Goal: Task Accomplishment & Management: Use online tool/utility

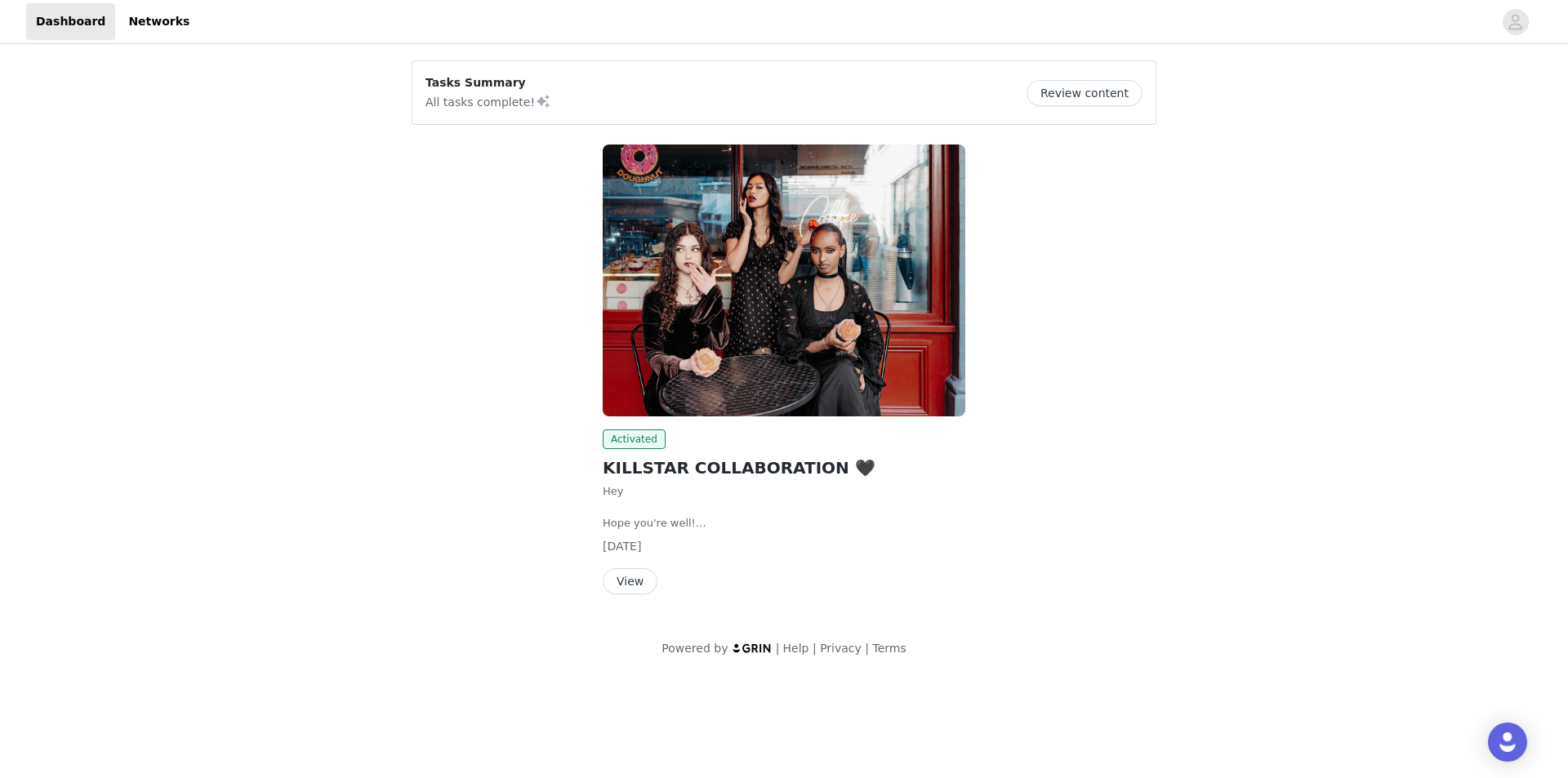
click at [647, 576] on button "View" at bounding box center [631, 581] width 55 height 26
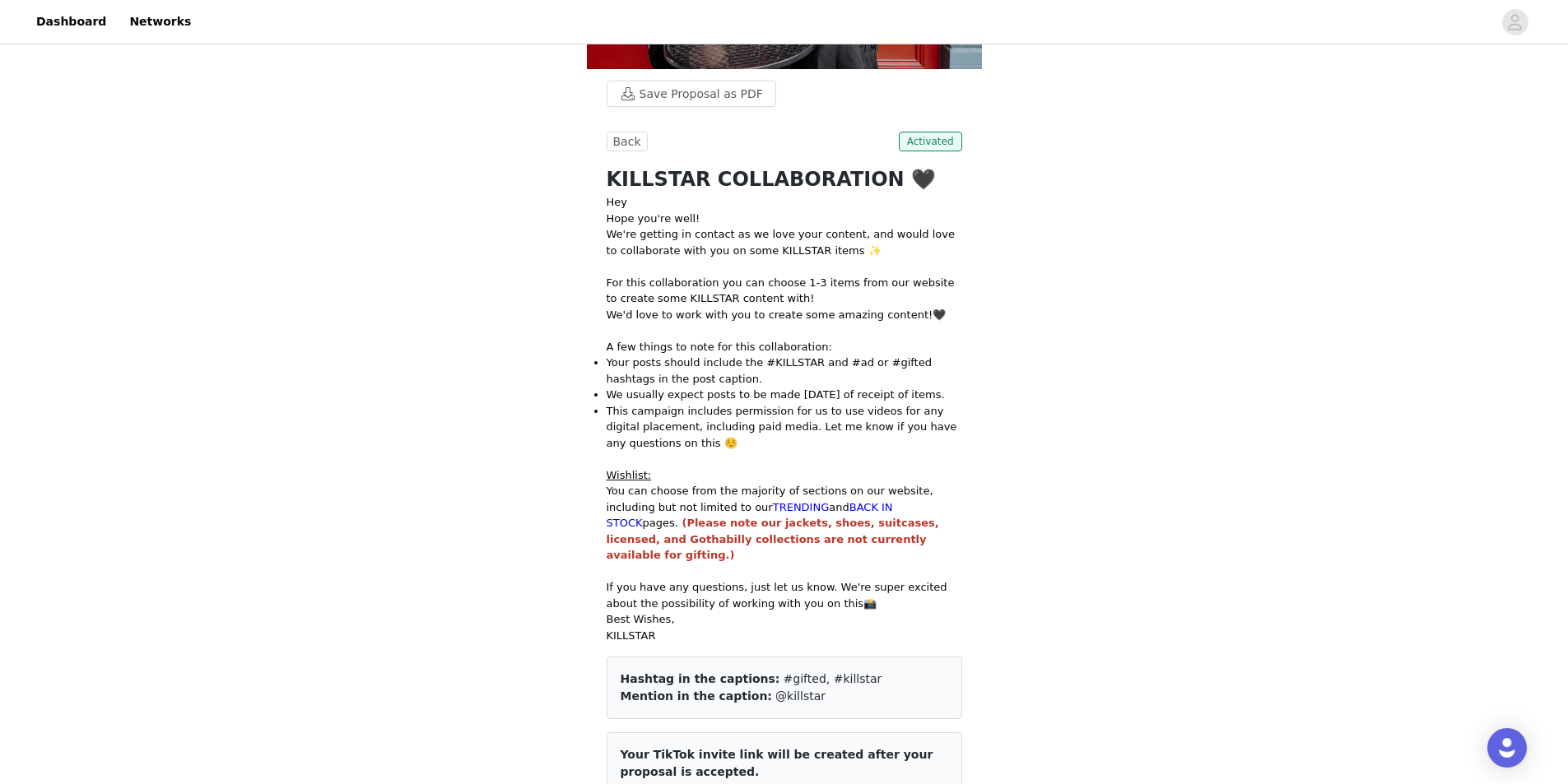
scroll to position [247, 0]
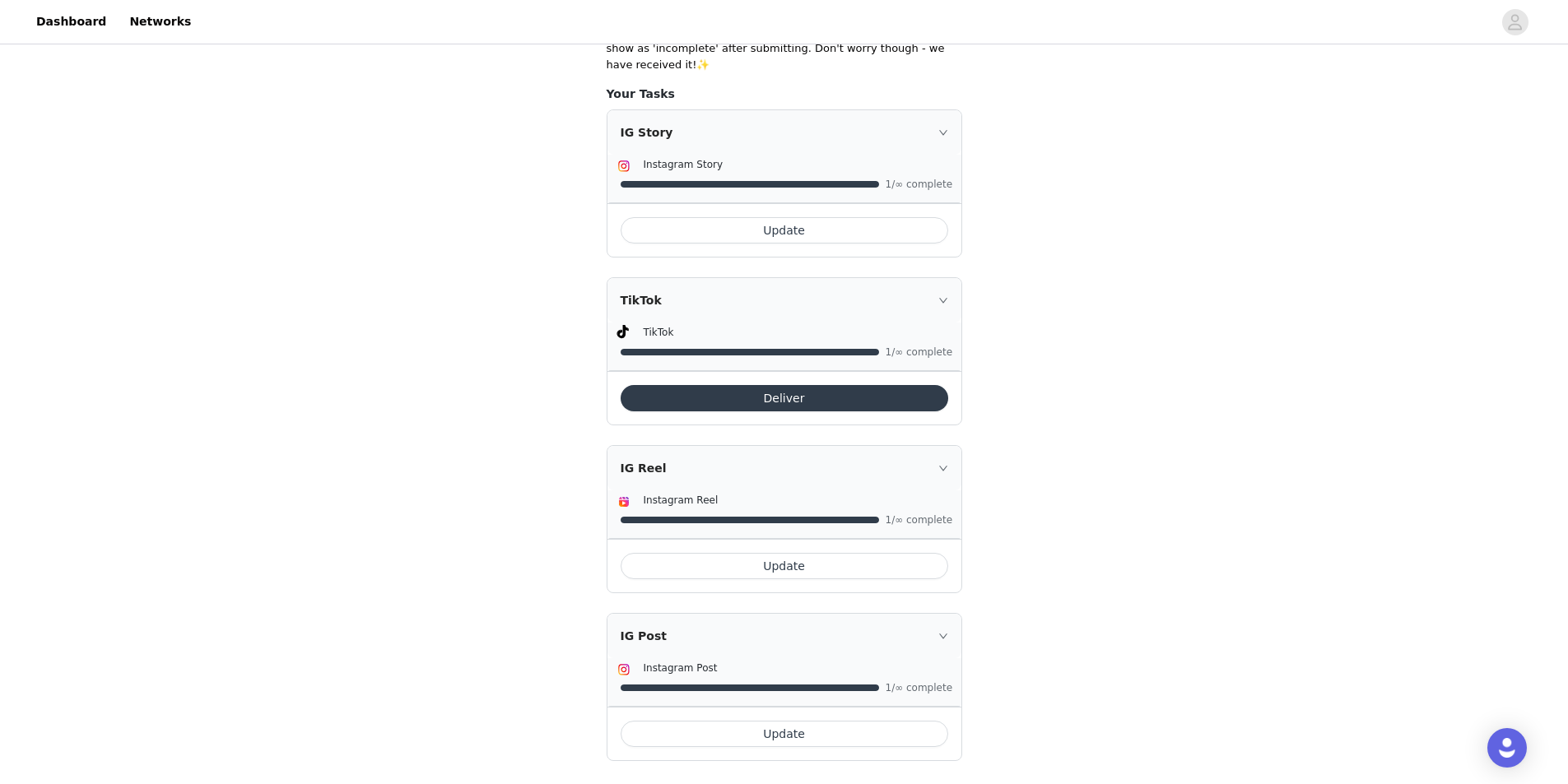
scroll to position [416, 0]
click at [789, 386] on button "Deliver" at bounding box center [784, 396] width 328 height 26
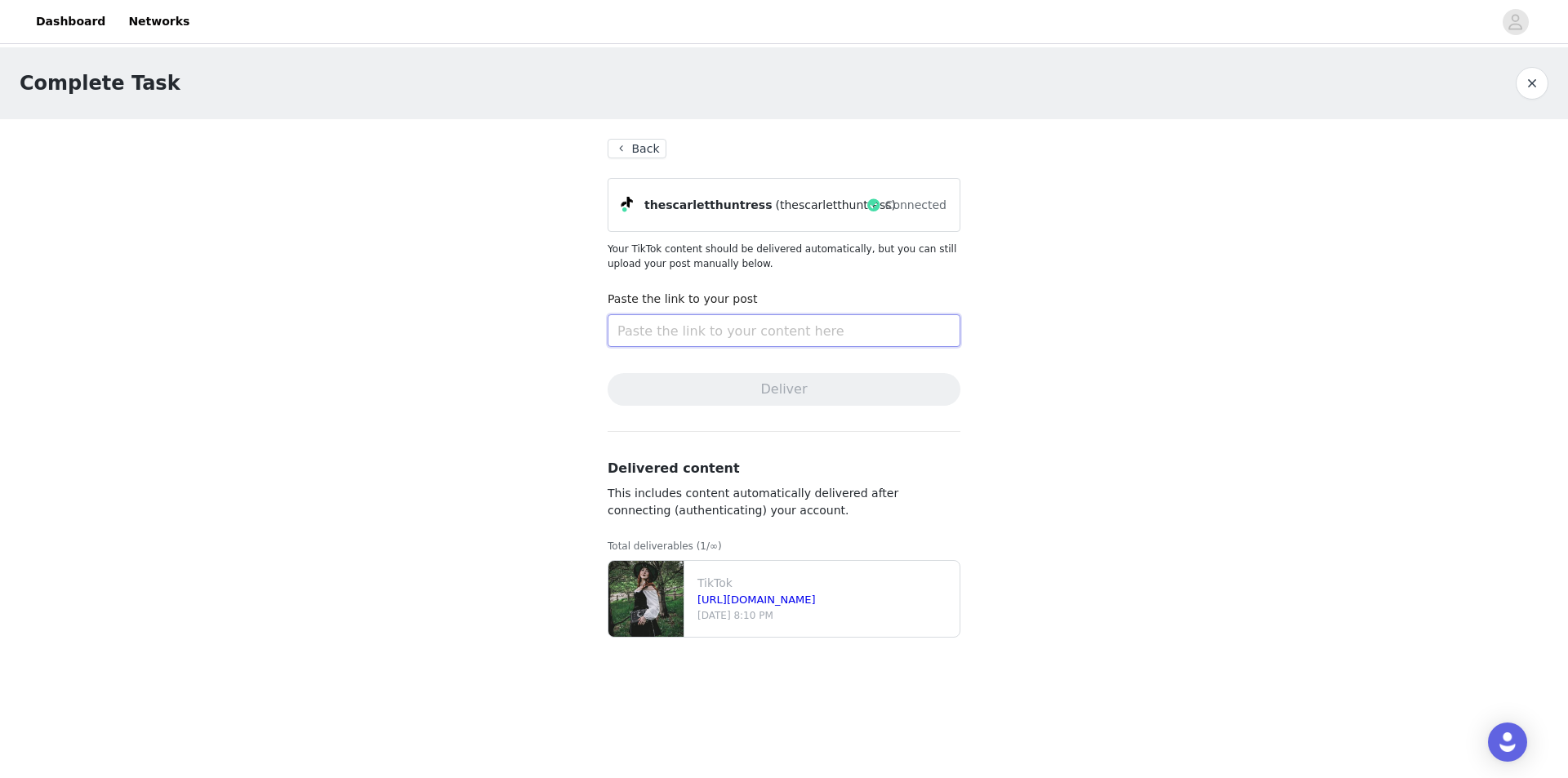
click at [768, 337] on input "text" at bounding box center [784, 330] width 353 height 33
paste input "[URL][DOMAIN_NAME]"
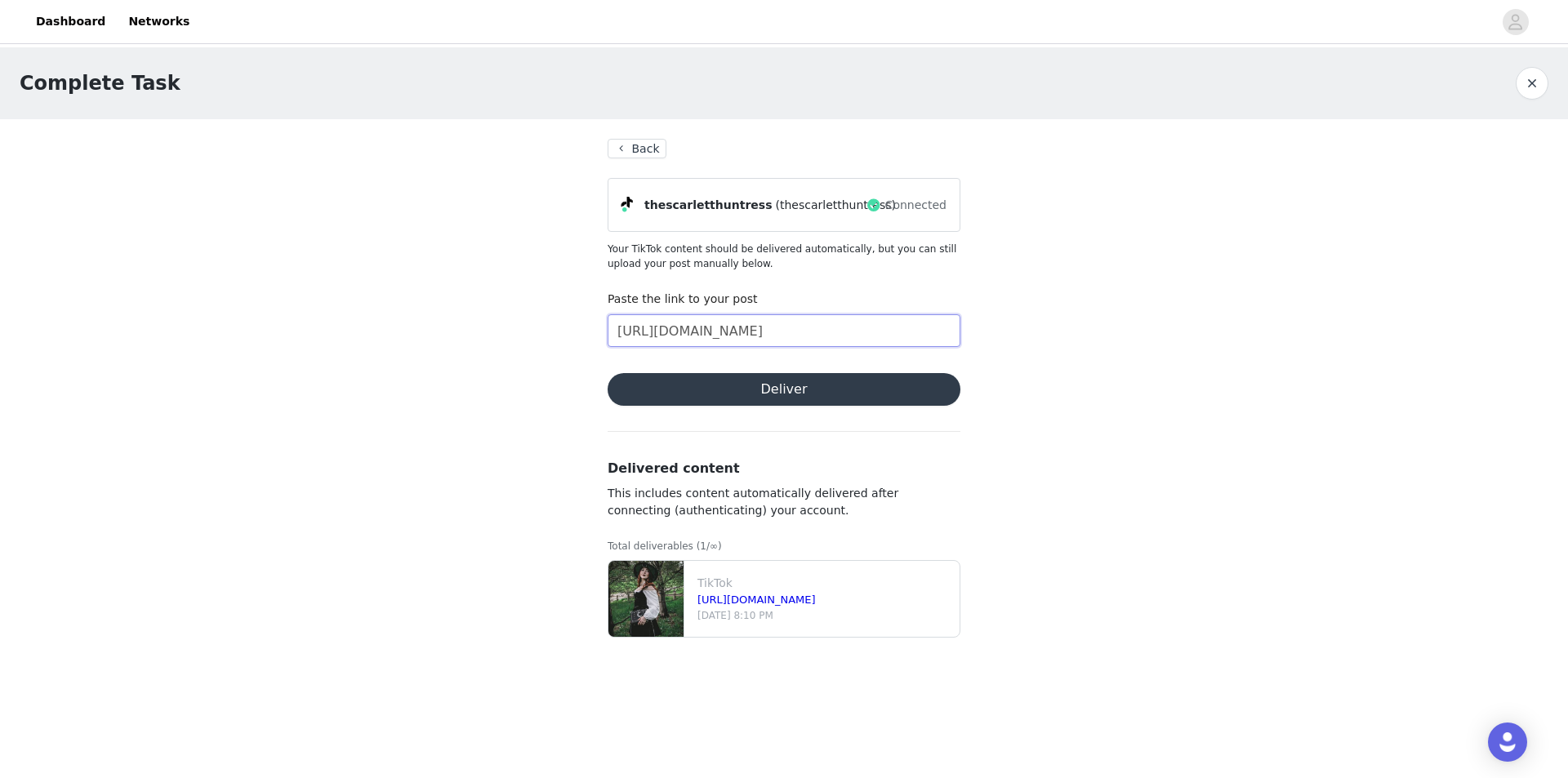
scroll to position [0, 103]
type input "[URL][DOMAIN_NAME]"
click at [848, 392] on button "Deliver" at bounding box center [784, 389] width 353 height 33
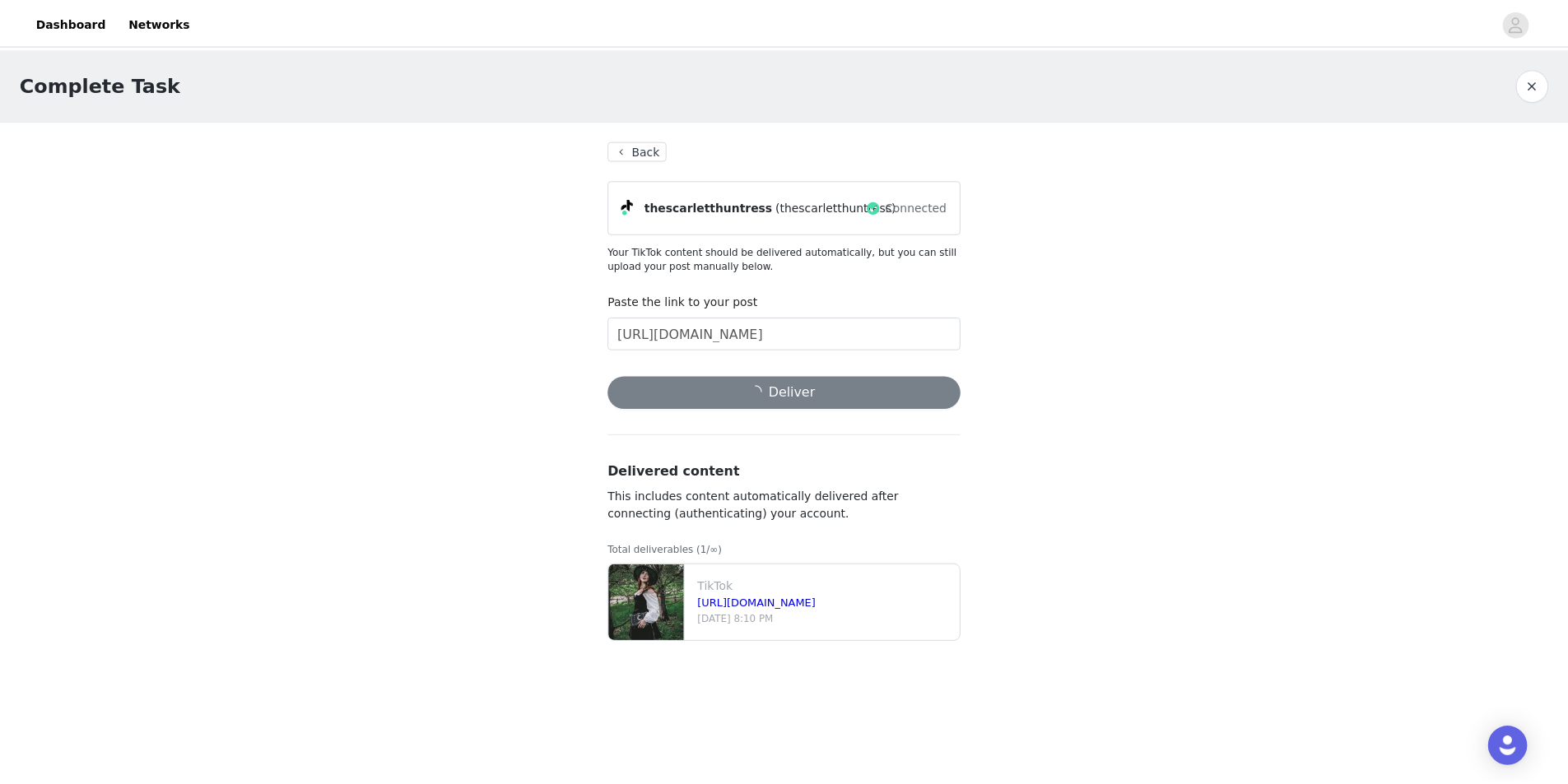
scroll to position [0, 0]
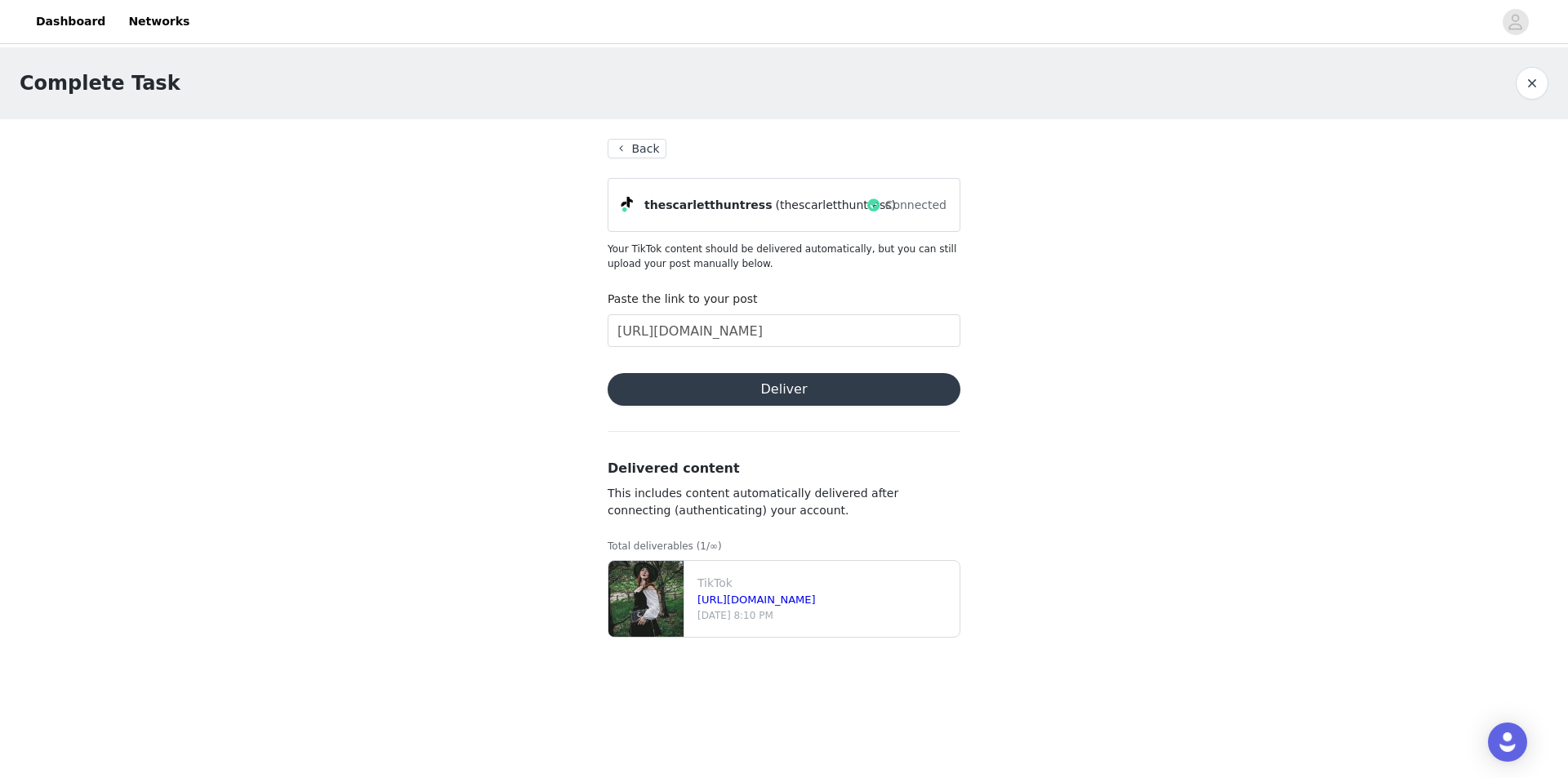
click at [887, 388] on button "Deliver" at bounding box center [784, 389] width 353 height 33
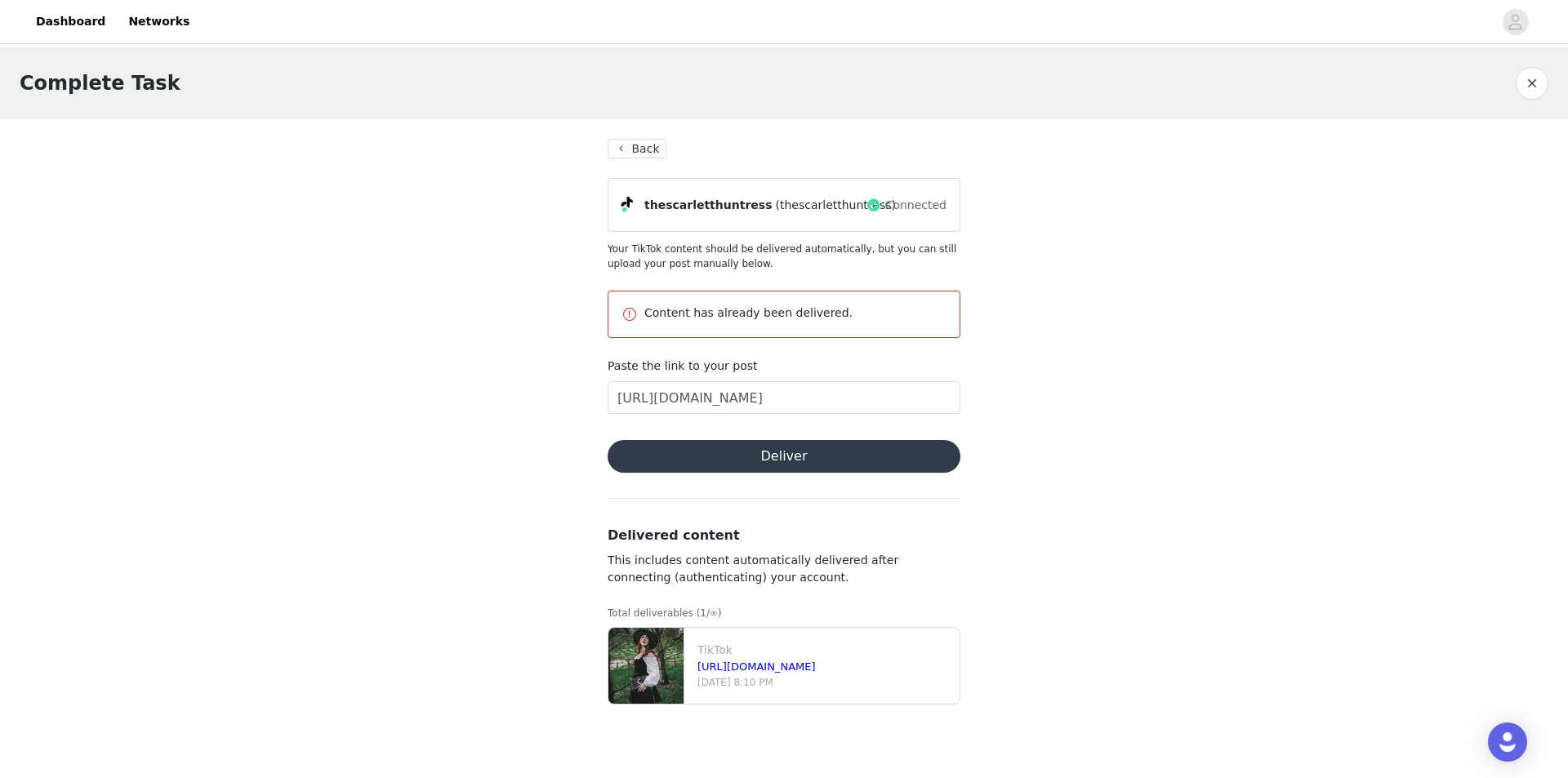
click at [645, 151] on button "Back" at bounding box center [637, 148] width 59 height 20
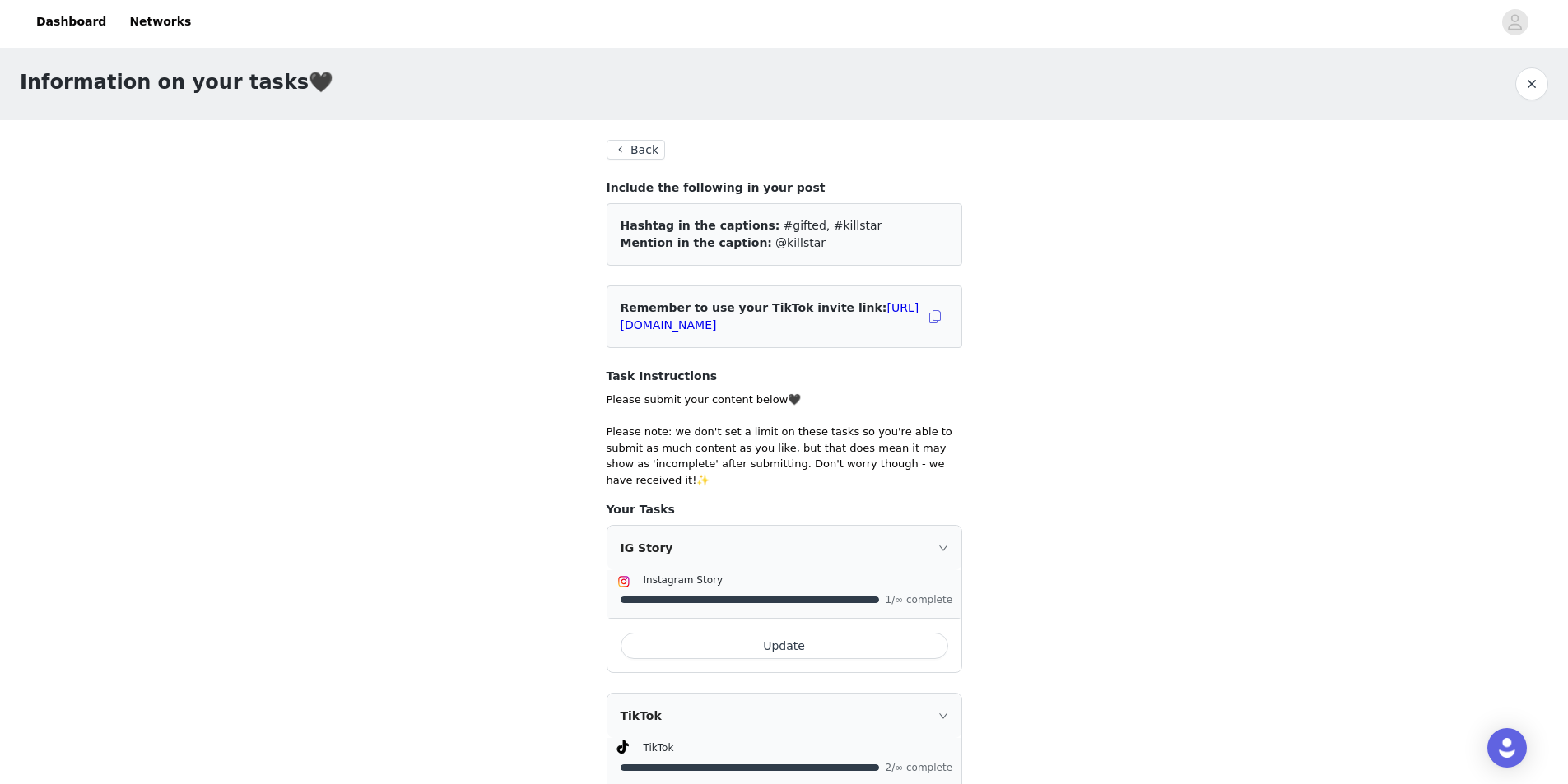
click at [649, 149] on button "Back" at bounding box center [636, 149] width 59 height 20
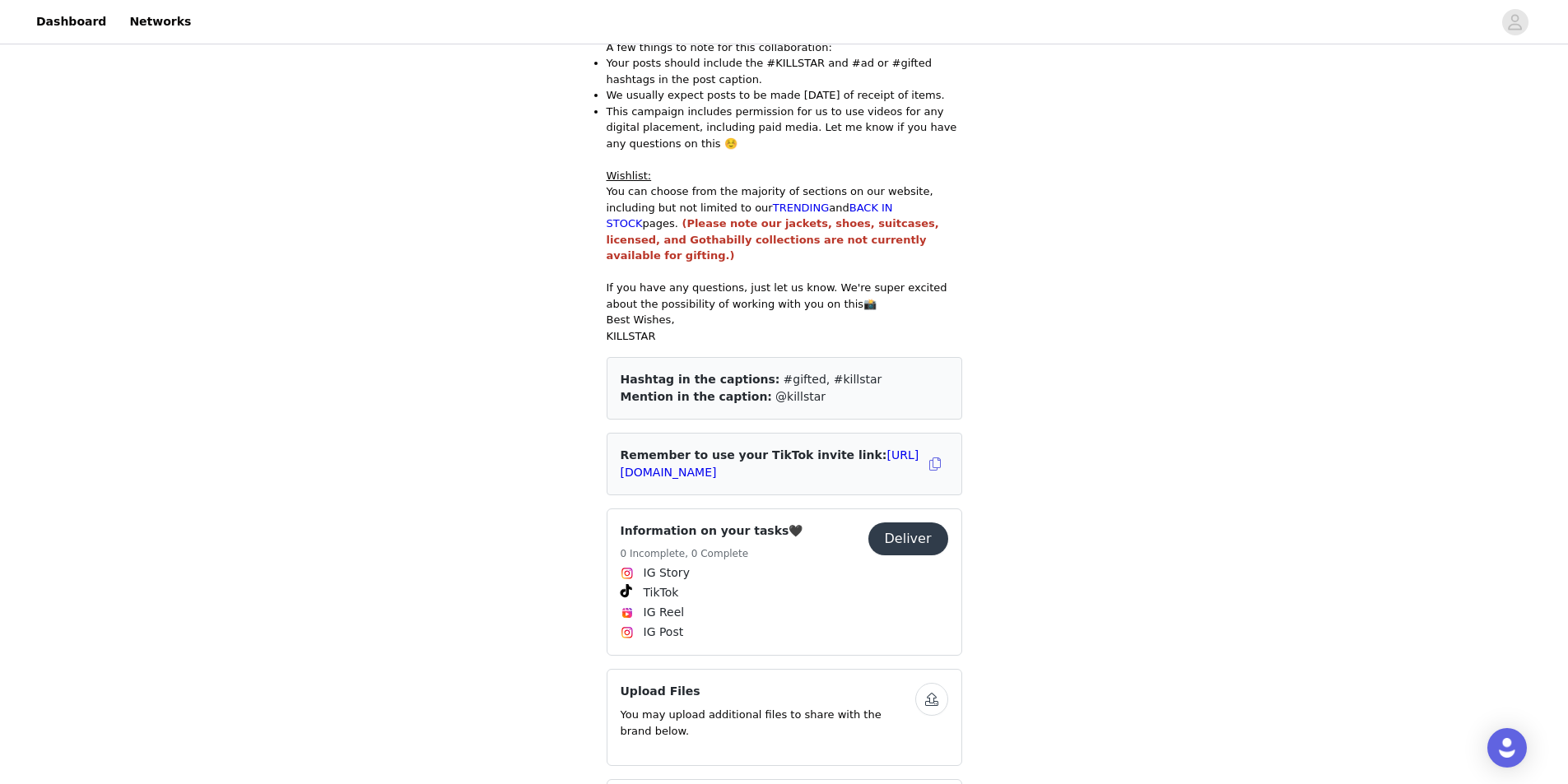
scroll to position [553, 0]
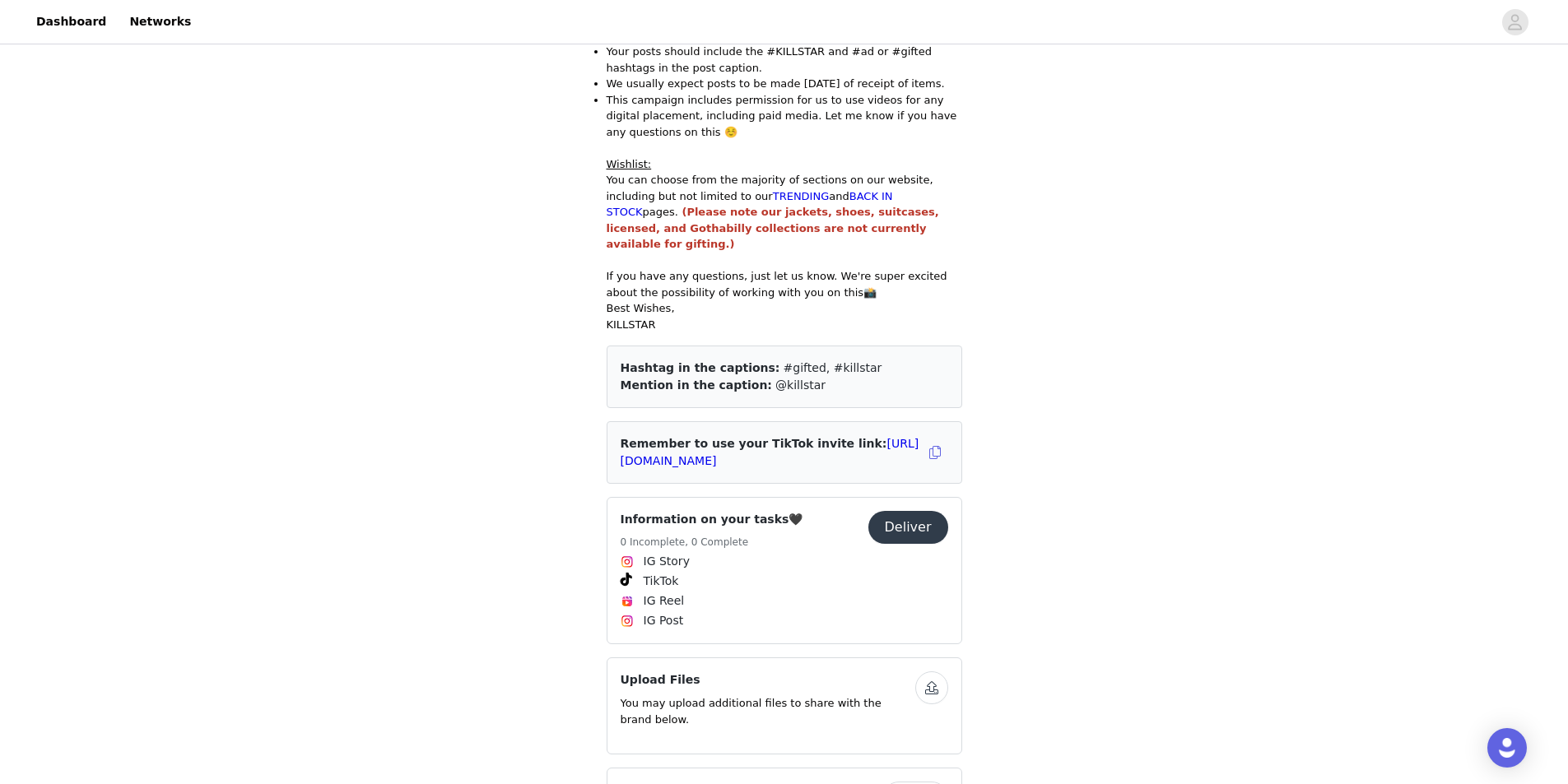
click at [933, 782] on button "View" at bounding box center [916, 798] width 66 height 33
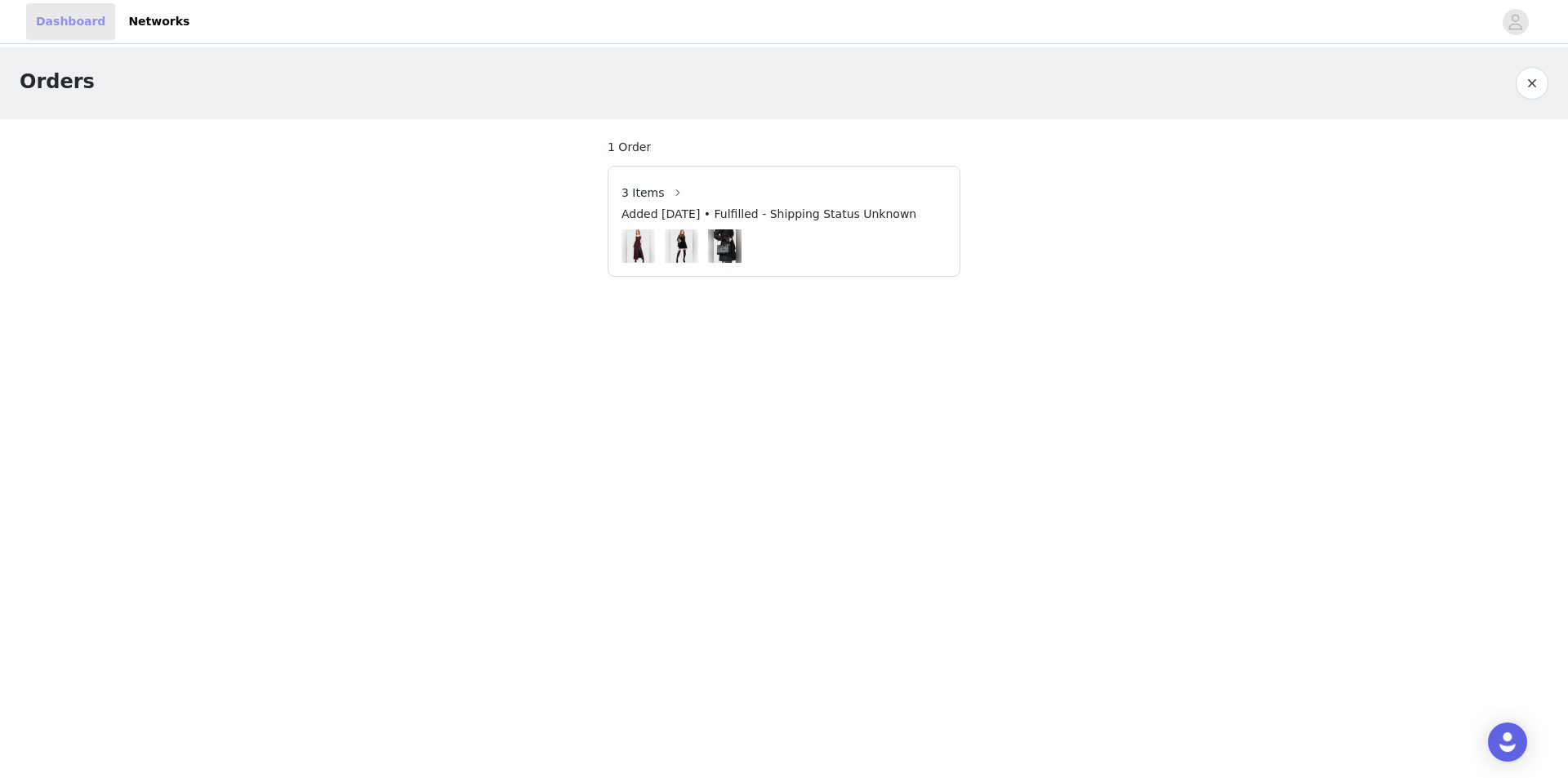
click at [73, 18] on link "Dashboard" at bounding box center [70, 21] width 89 height 36
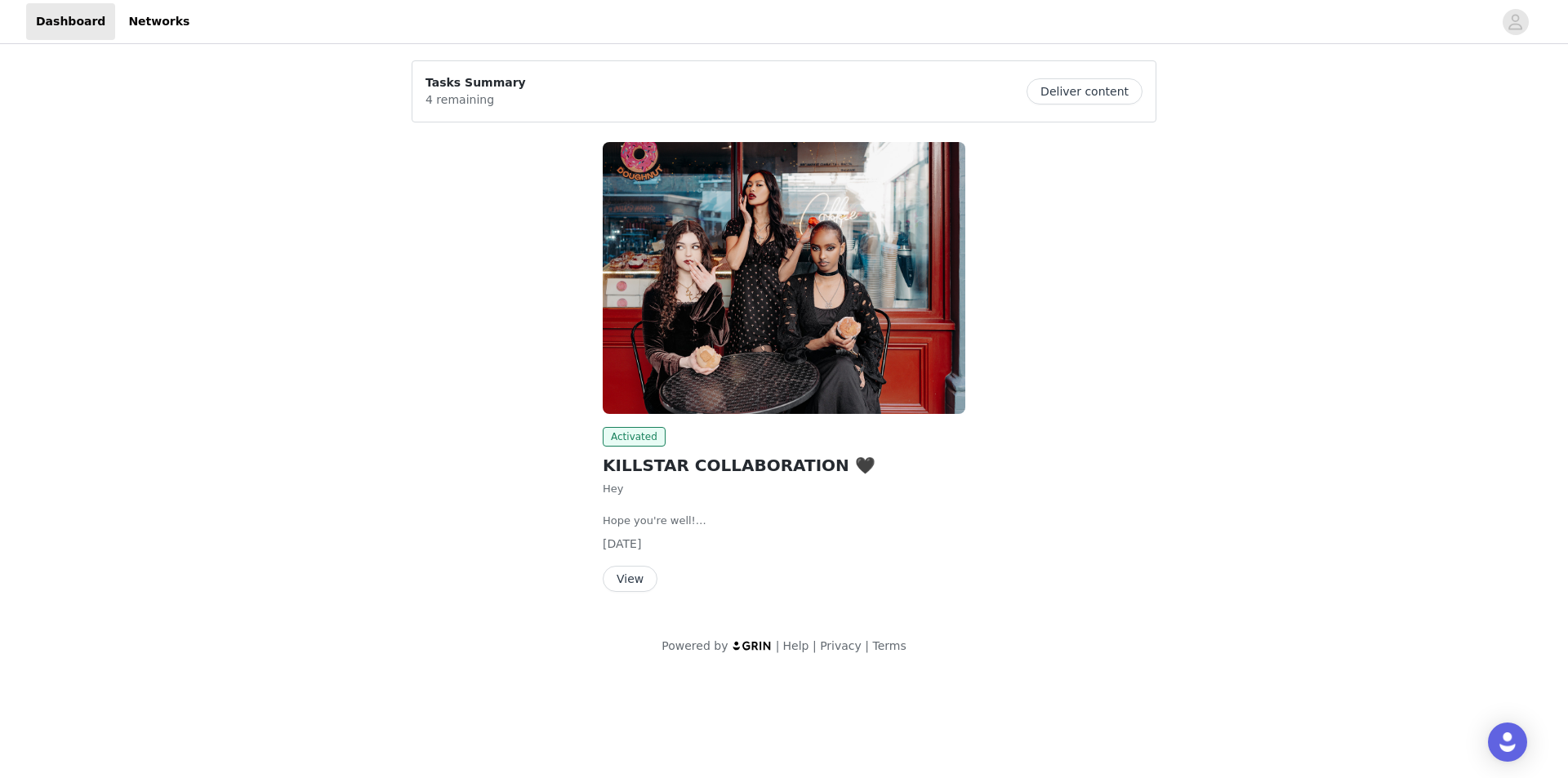
click at [1078, 97] on button "Deliver content" at bounding box center [1085, 91] width 116 height 26
